Goal: Task Accomplishment & Management: Manage account settings

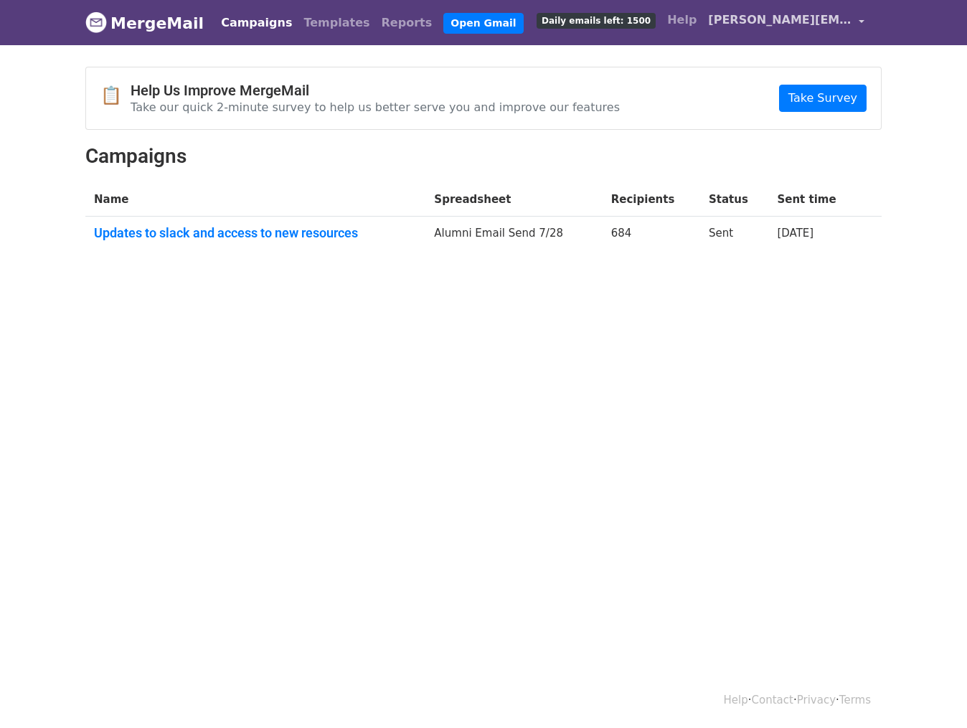
click at [865, 21] on link "[PERSON_NAME][EMAIL_ADDRESS][DOMAIN_NAME]" at bounding box center [786, 23] width 168 height 34
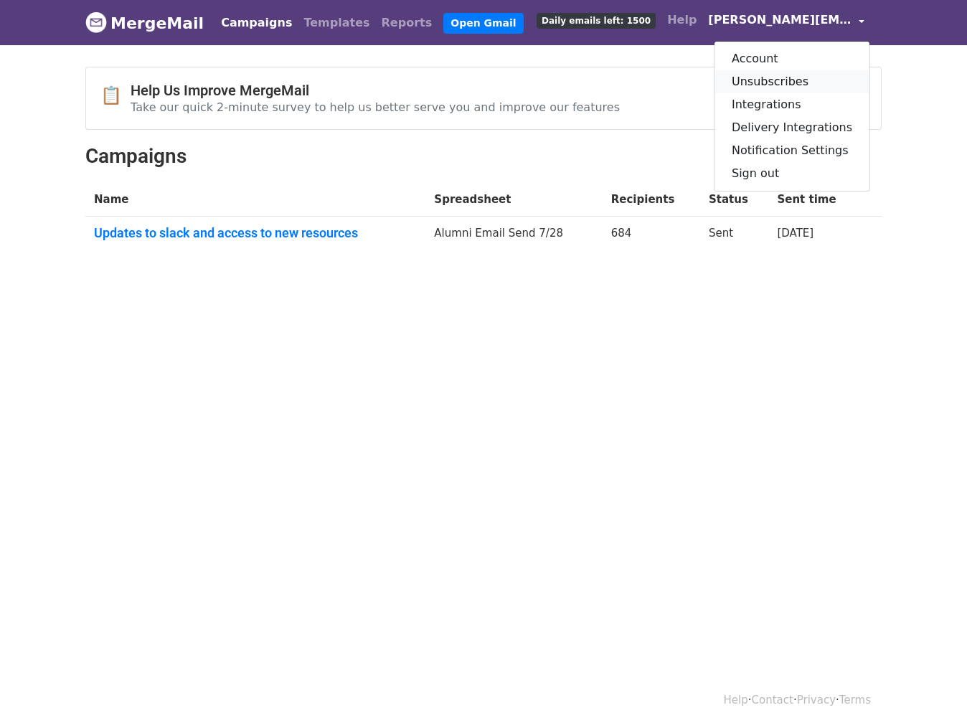
click at [826, 80] on link "Unsubscribes" at bounding box center [791, 81] width 155 height 23
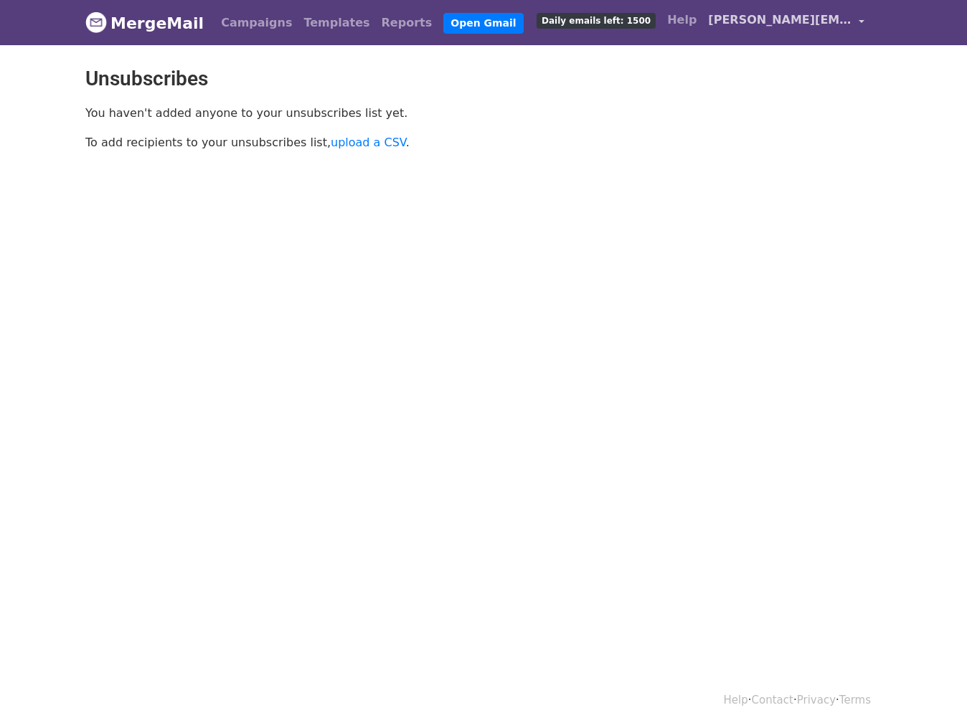
click at [851, 19] on span "[PERSON_NAME][EMAIL_ADDRESS][DOMAIN_NAME]" at bounding box center [779, 19] width 143 height 17
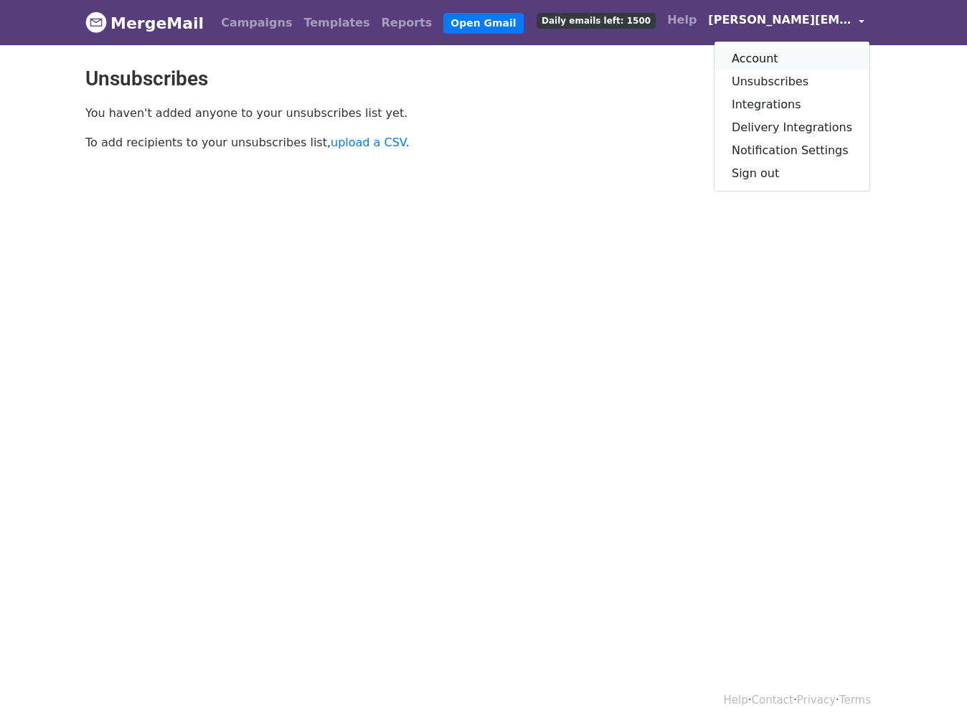
click at [820, 56] on link "Account" at bounding box center [791, 58] width 155 height 23
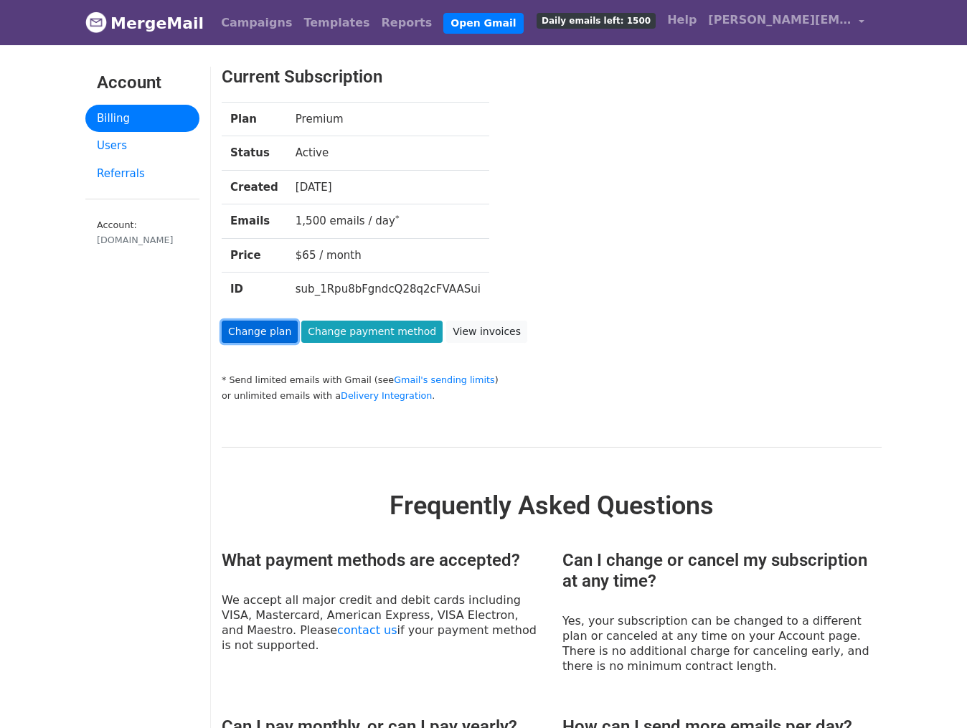
click at [251, 329] on link "Change plan" at bounding box center [260, 332] width 76 height 22
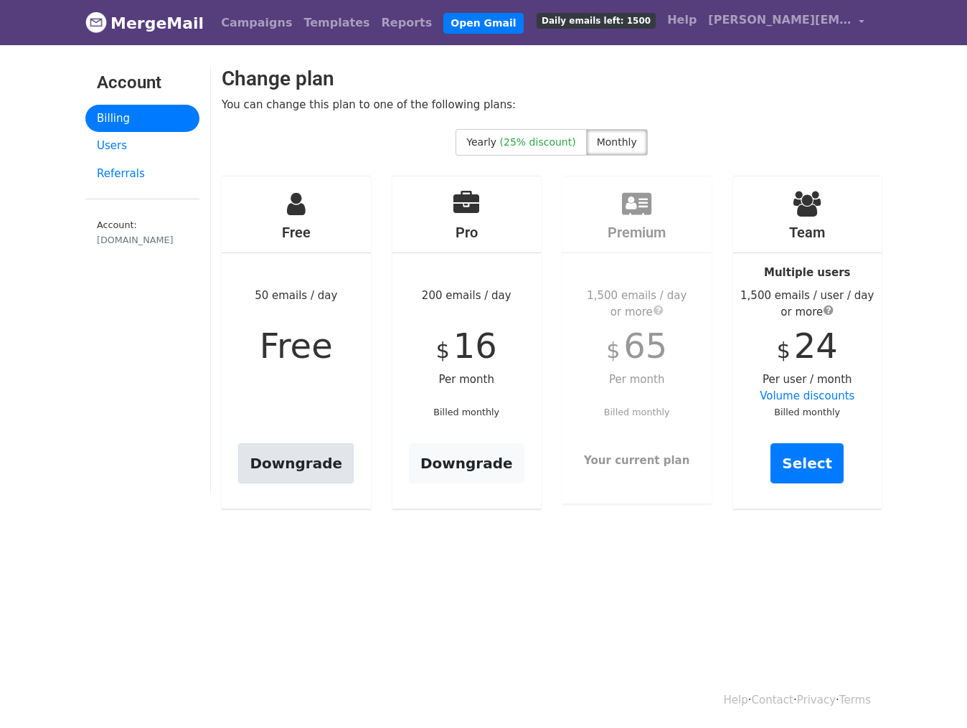
click at [308, 470] on link "Downgrade" at bounding box center [295, 463] width 115 height 40
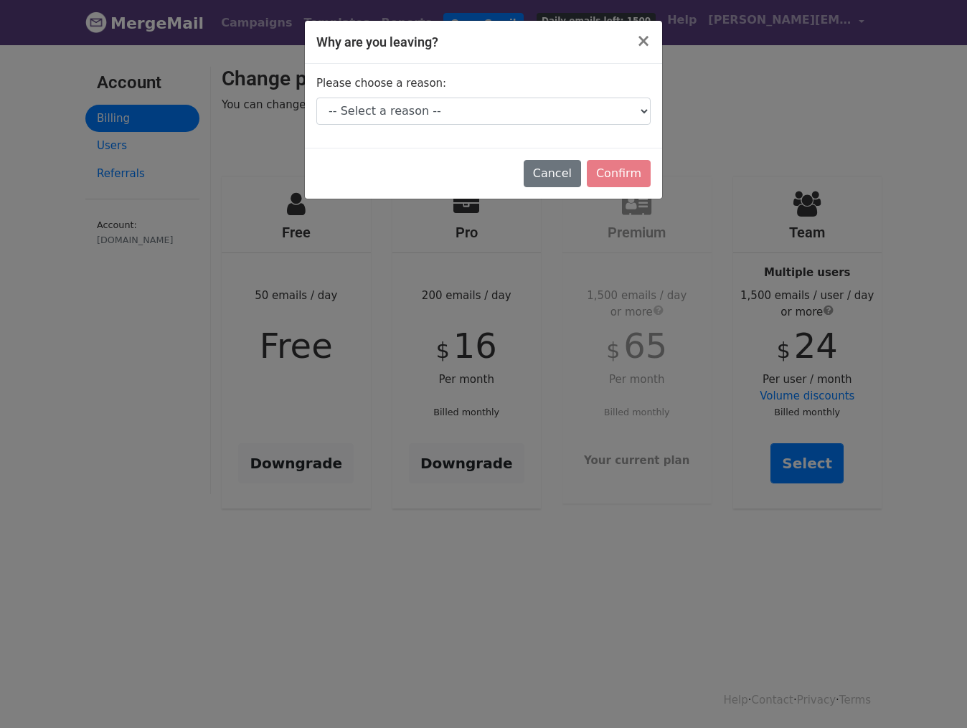
click at [191, 106] on div "Why are you leaving? × Please choose a reason: -- Select a reason -- I don't se…" at bounding box center [483, 364] width 967 height 728
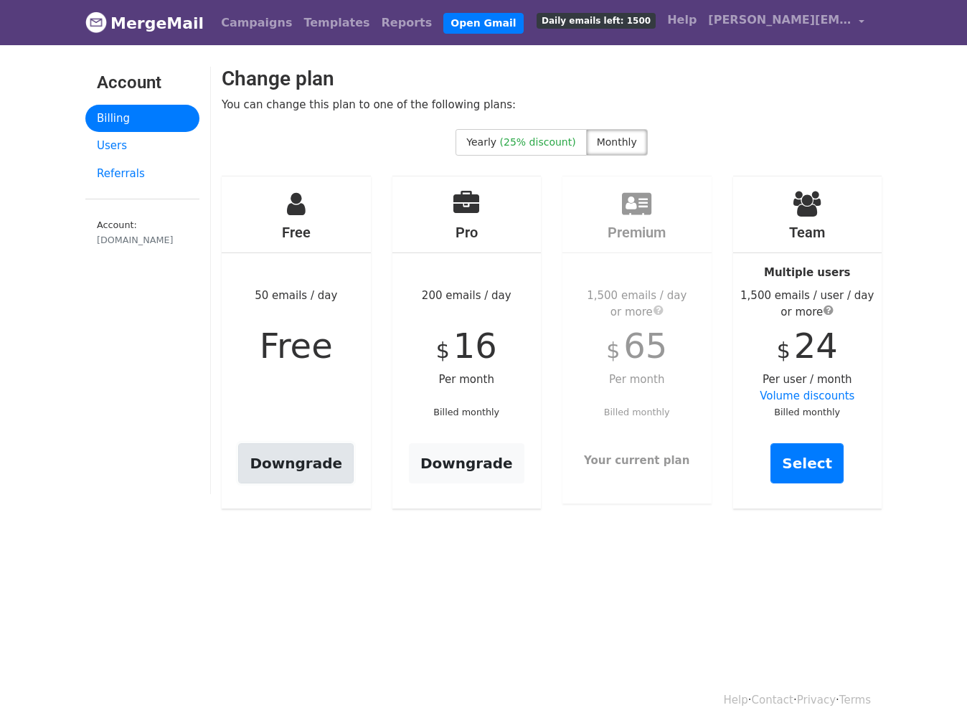
click at [312, 453] on link "Downgrade" at bounding box center [295, 463] width 115 height 40
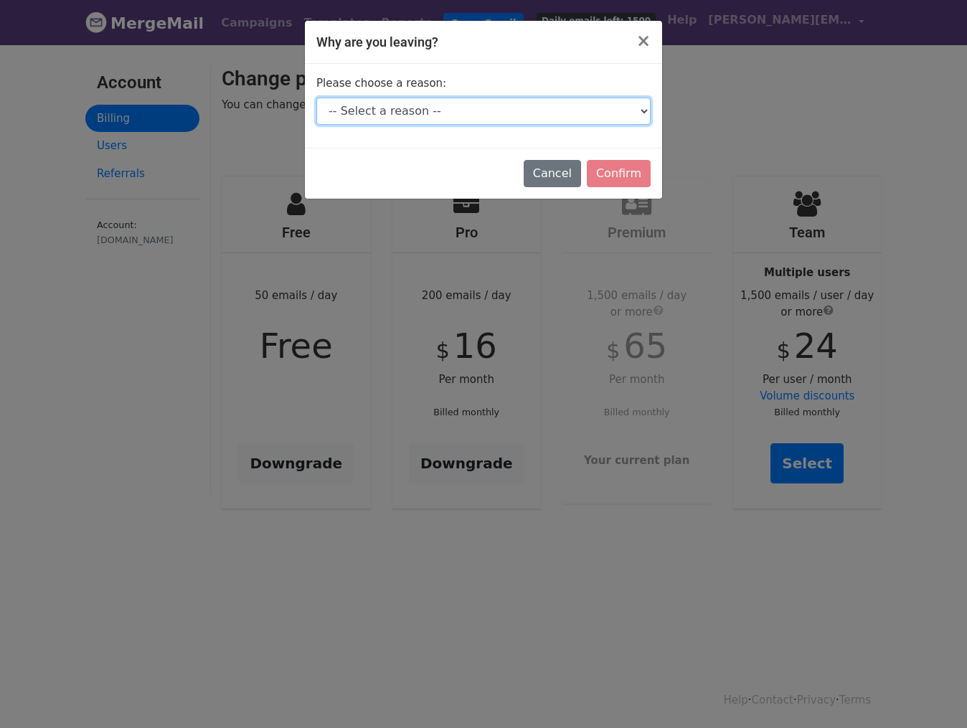
click at [425, 115] on select "-- Select a reason -- I don't send enough emails It's too expensive I had a tec…" at bounding box center [483, 111] width 334 height 27
select select "I don't send enough emails"
click at [316, 98] on select "-- Select a reason -- I don't send enough emails It's too expensive I had a tec…" at bounding box center [483, 111] width 334 height 27
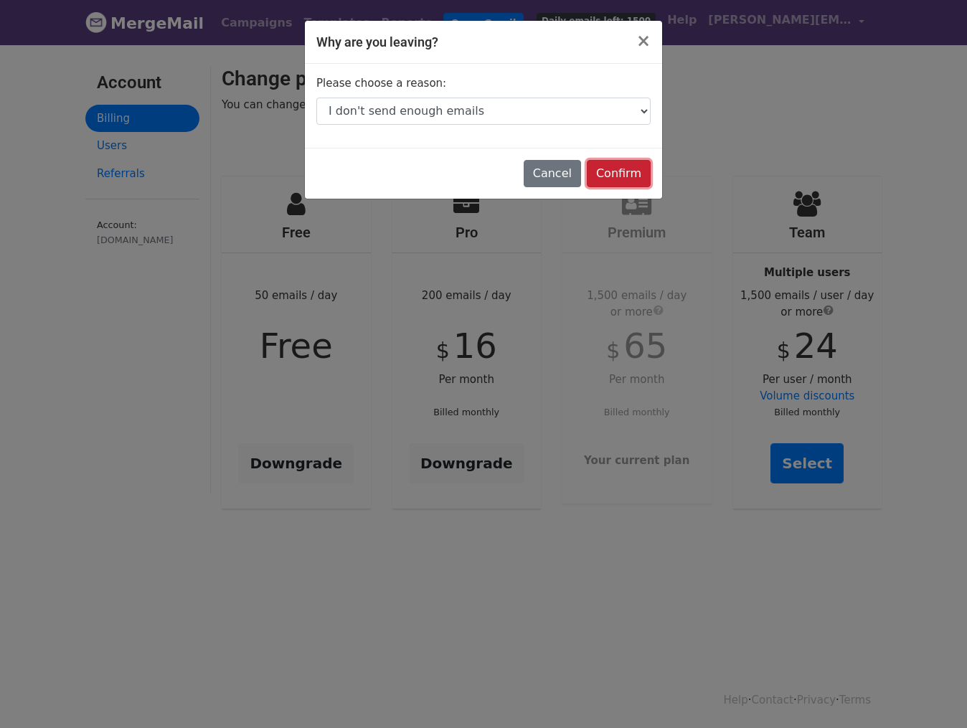
click at [613, 178] on input "Confirm" at bounding box center [619, 173] width 64 height 27
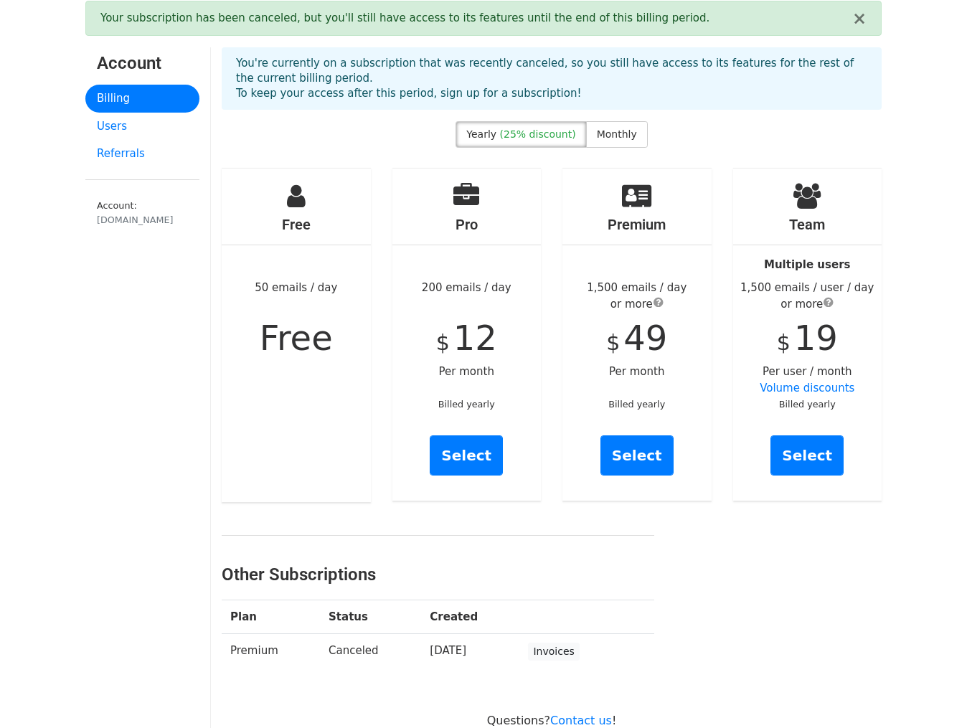
scroll to position [4, 0]
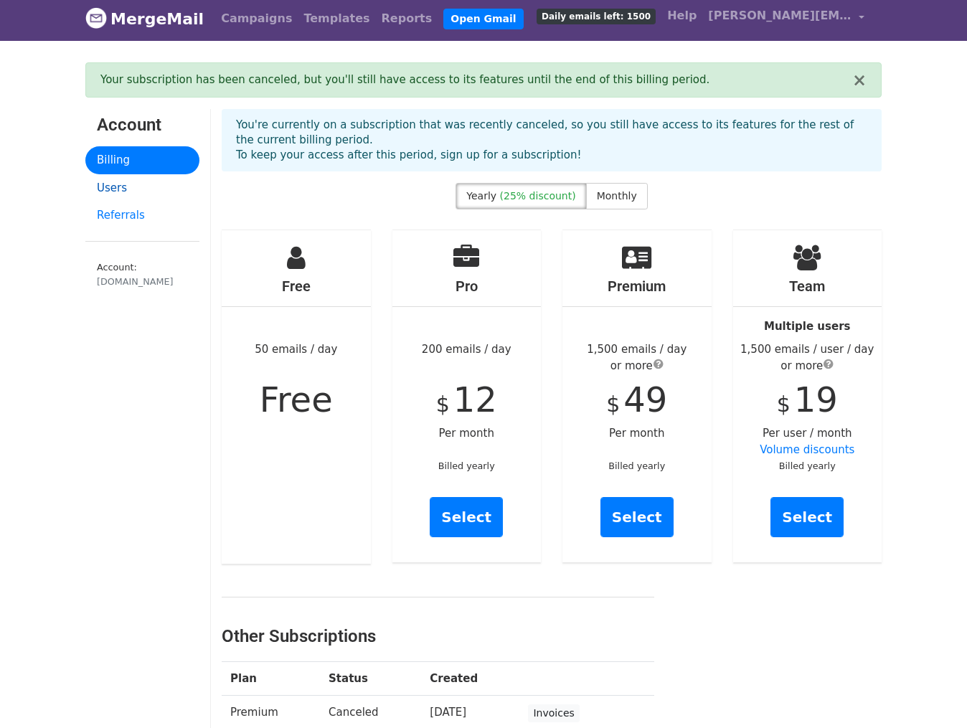
click at [108, 198] on link "Users" at bounding box center [142, 188] width 114 height 28
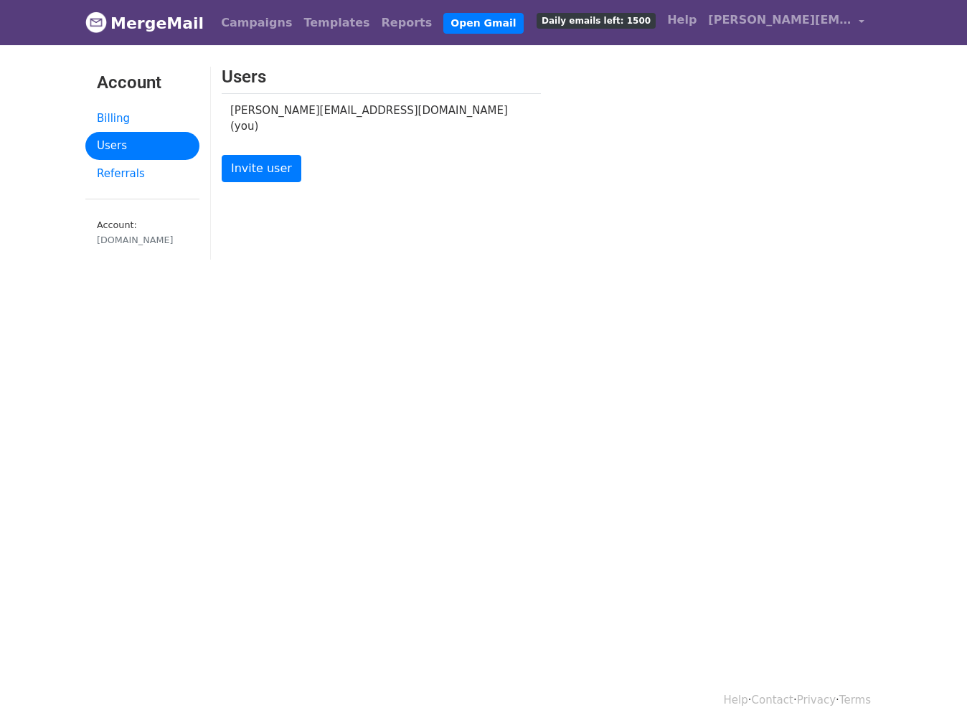
click at [109, 209] on ul "Account Billing Users Referrals Account: southparkcommons.com" at bounding box center [142, 163] width 114 height 193
click at [114, 199] on ul "Account Billing Users Referrals Account: southparkcommons.com" at bounding box center [142, 163] width 114 height 193
click at [119, 188] on ul "Account Billing Users Referrals Account: southparkcommons.com" at bounding box center [142, 163] width 114 height 193
